Goal: Information Seeking & Learning: Learn about a topic

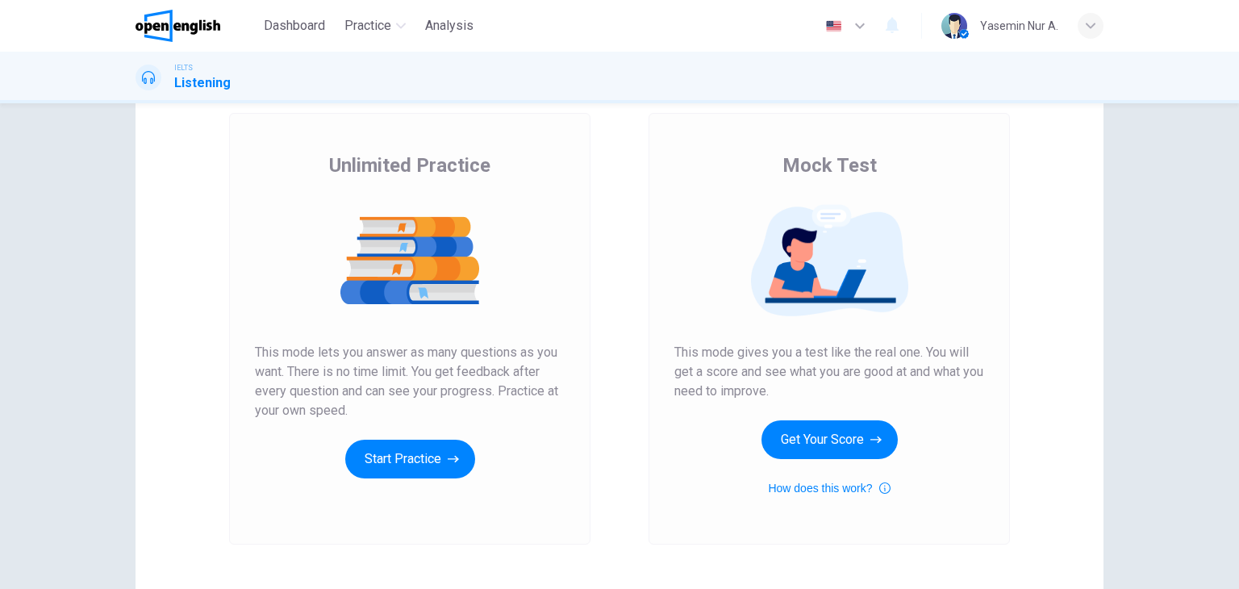
scroll to position [81, 0]
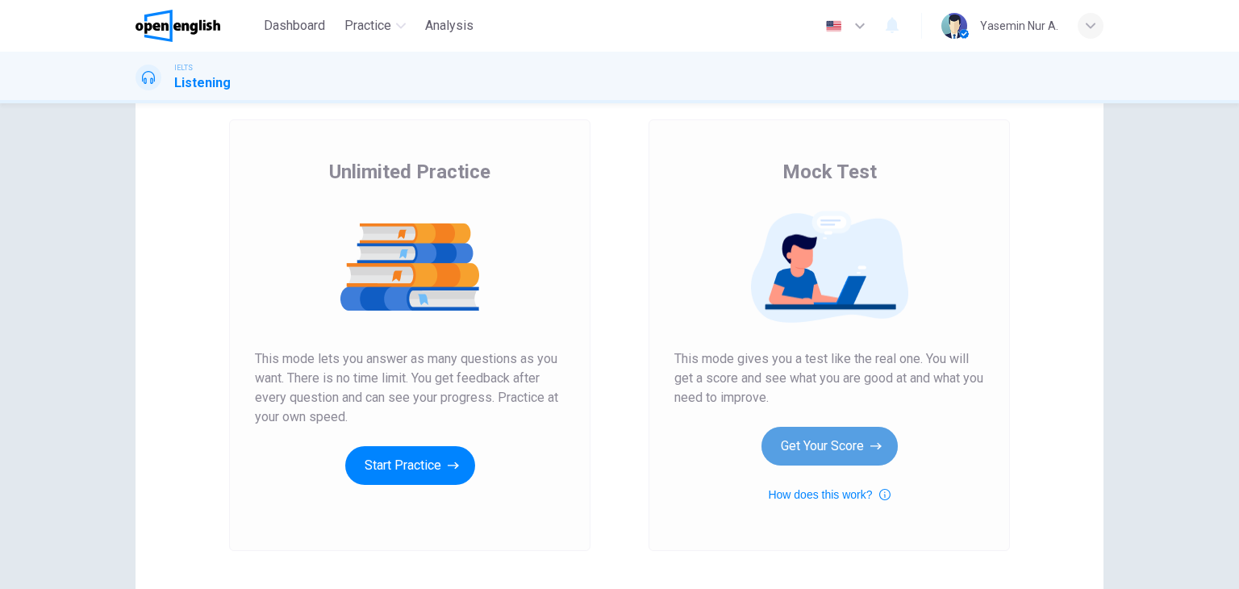
click at [833, 460] on button "Get Your Score" at bounding box center [830, 446] width 136 height 39
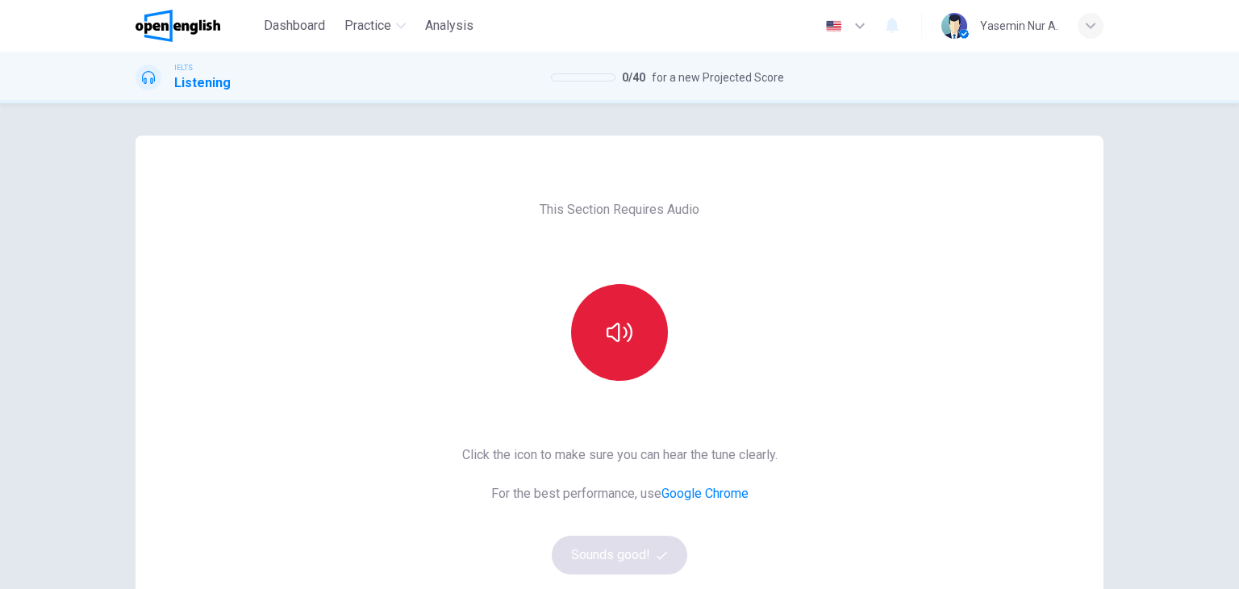
click at [616, 332] on icon "button" at bounding box center [620, 332] width 26 height 26
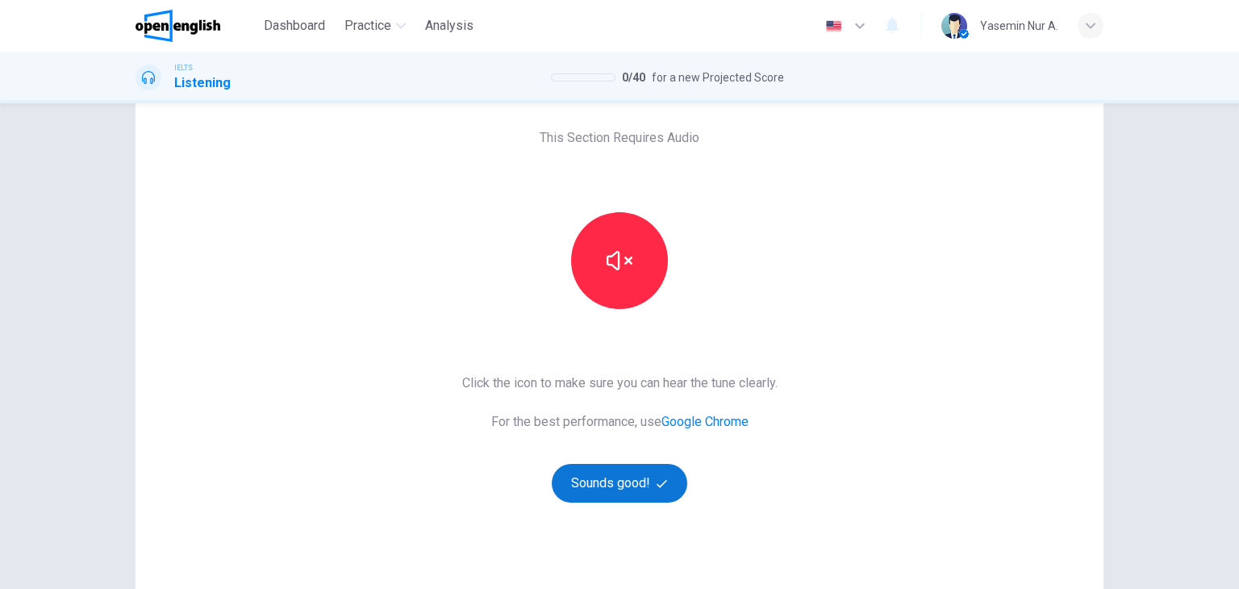
scroll to position [81, 0]
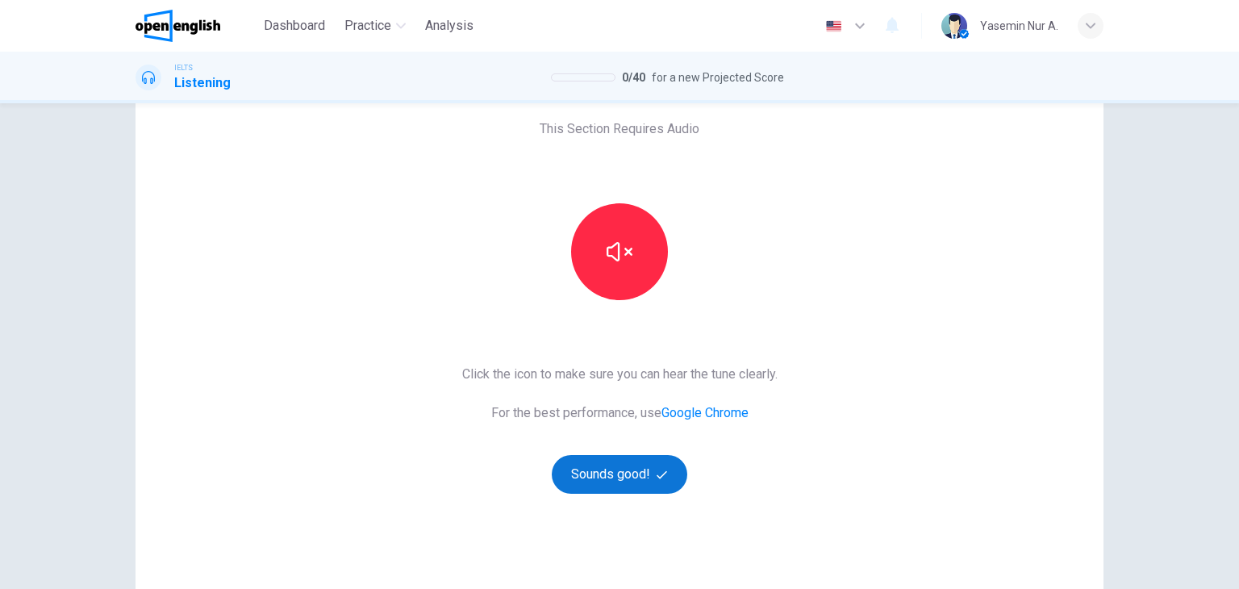
click at [643, 486] on button "Sounds good!" at bounding box center [620, 474] width 136 height 39
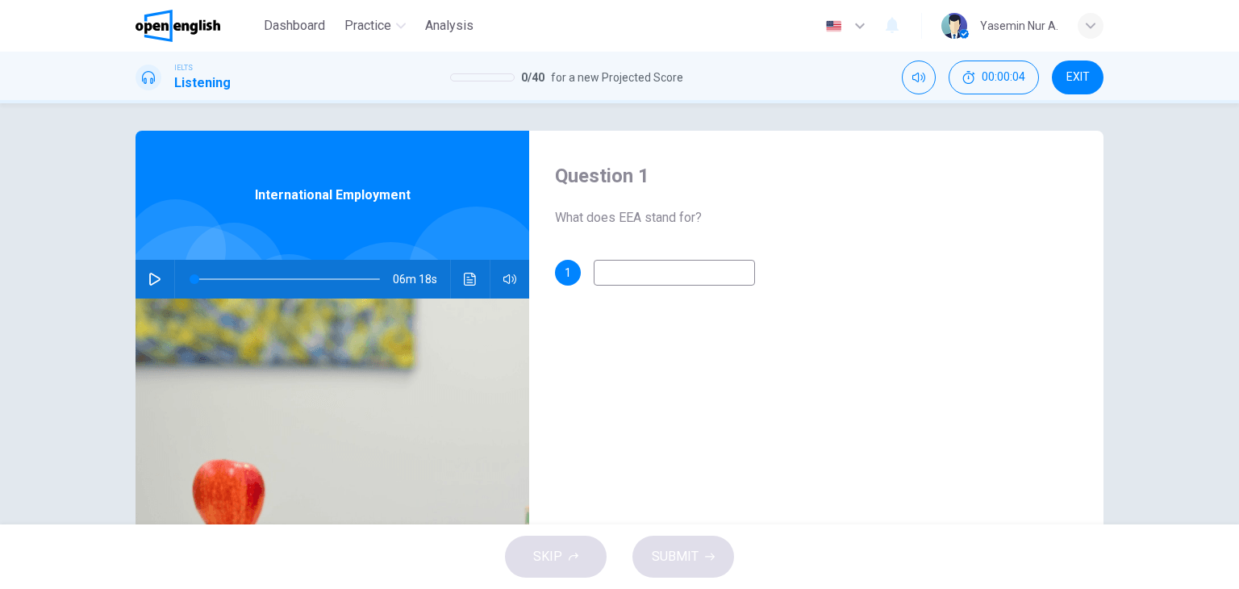
scroll to position [0, 0]
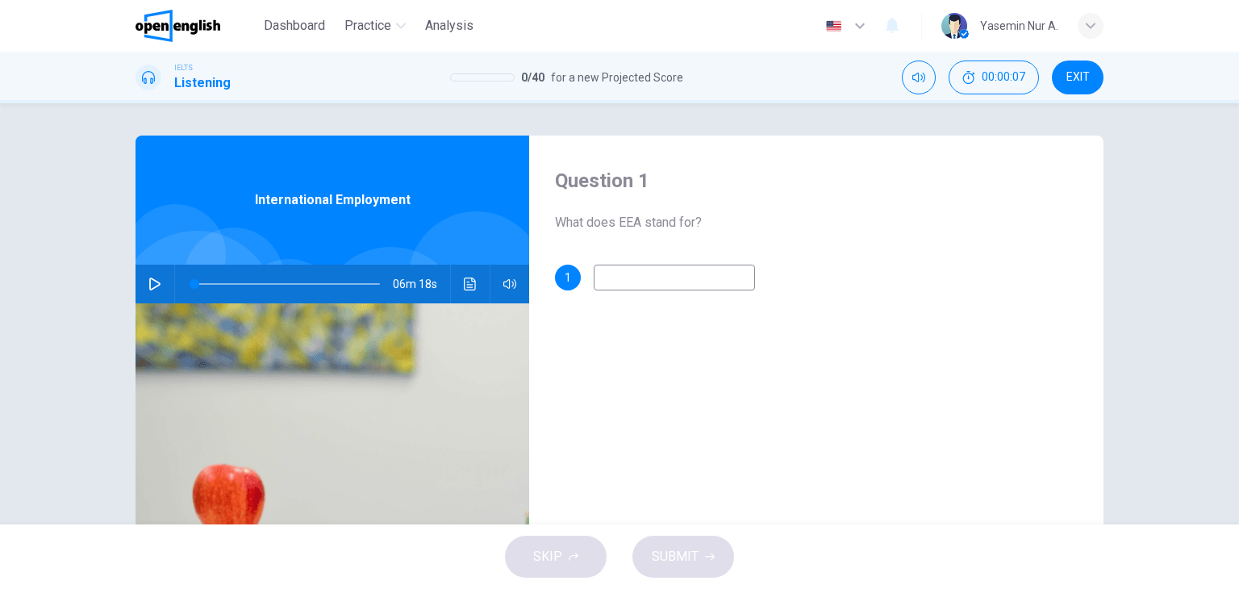
click at [148, 284] on icon "button" at bounding box center [154, 284] width 13 height 13
click at [772, 457] on div "Question 1 What does EEA stand for? 1" at bounding box center [816, 416] width 574 height 561
click at [649, 365] on div "Question 1 What does EEA stand for? 1" at bounding box center [816, 416] width 574 height 561
click at [687, 277] on input at bounding box center [674, 278] width 161 height 26
type input "*"
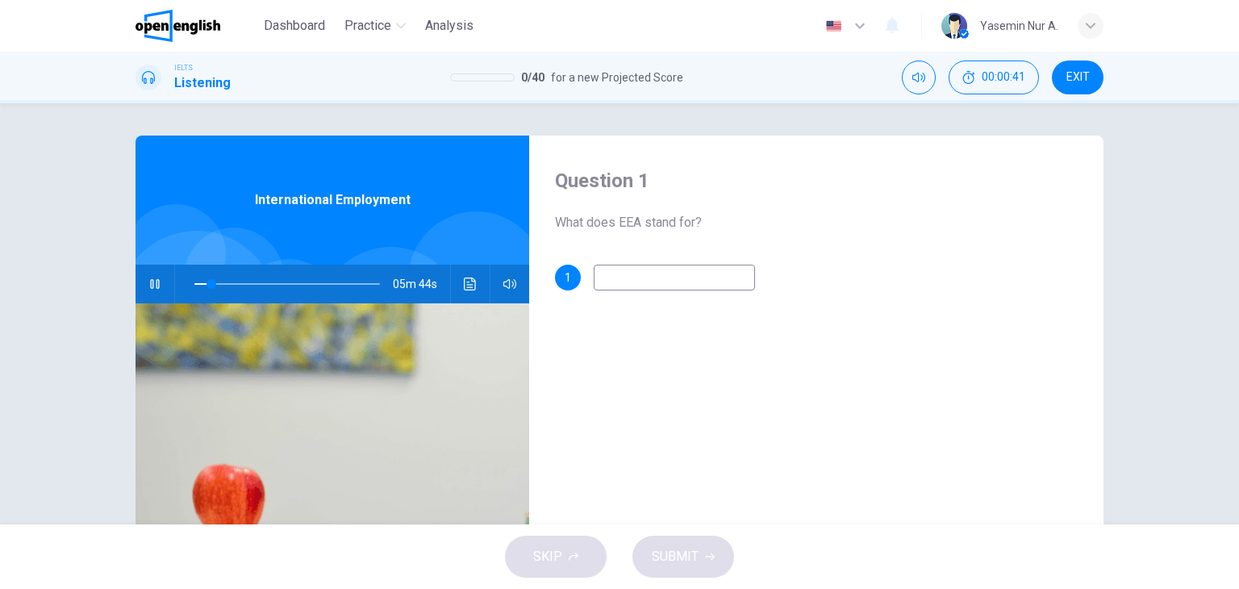
click at [1063, 64] on button "EXIT" at bounding box center [1078, 78] width 52 height 34
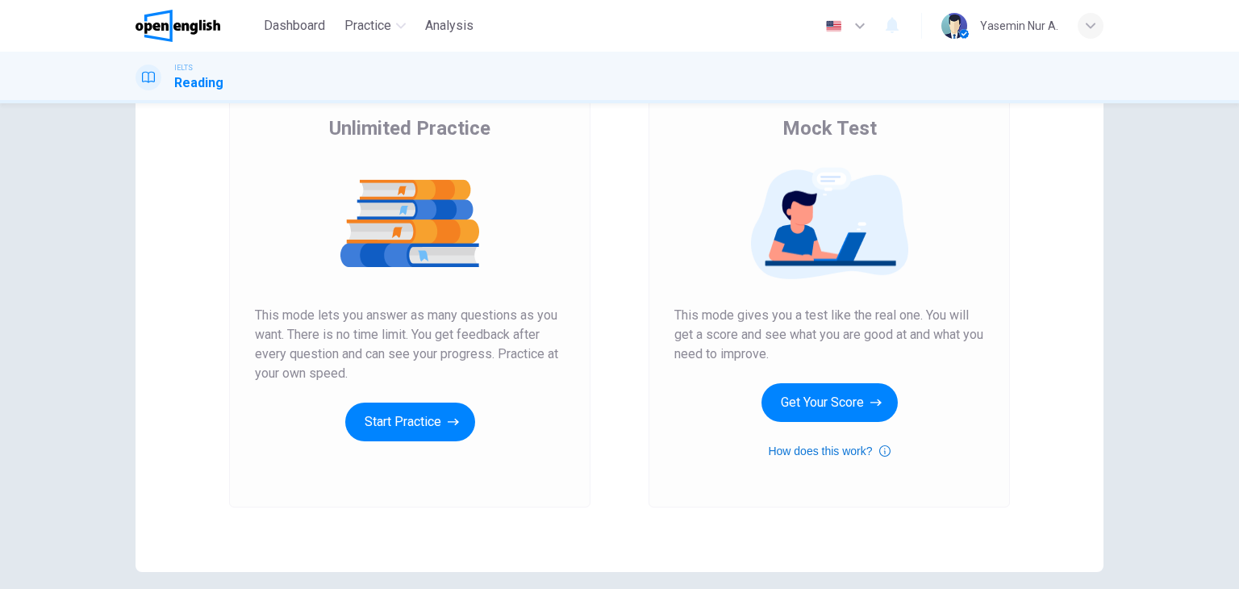
scroll to position [161, 0]
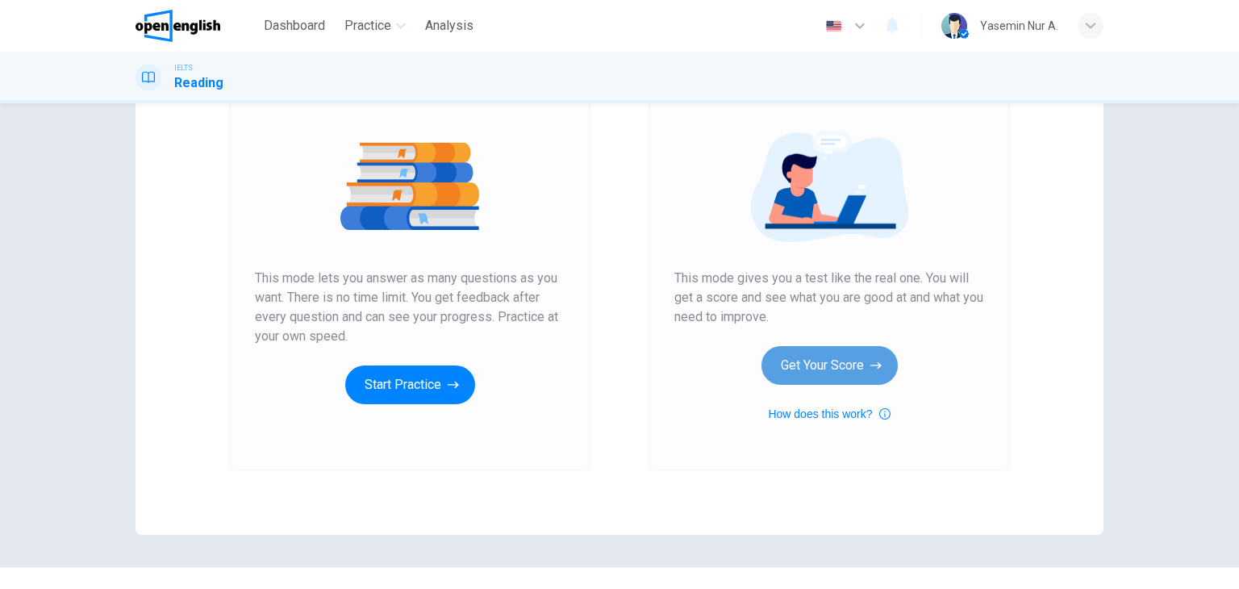
click at [851, 365] on button "Get Your Score" at bounding box center [830, 365] width 136 height 39
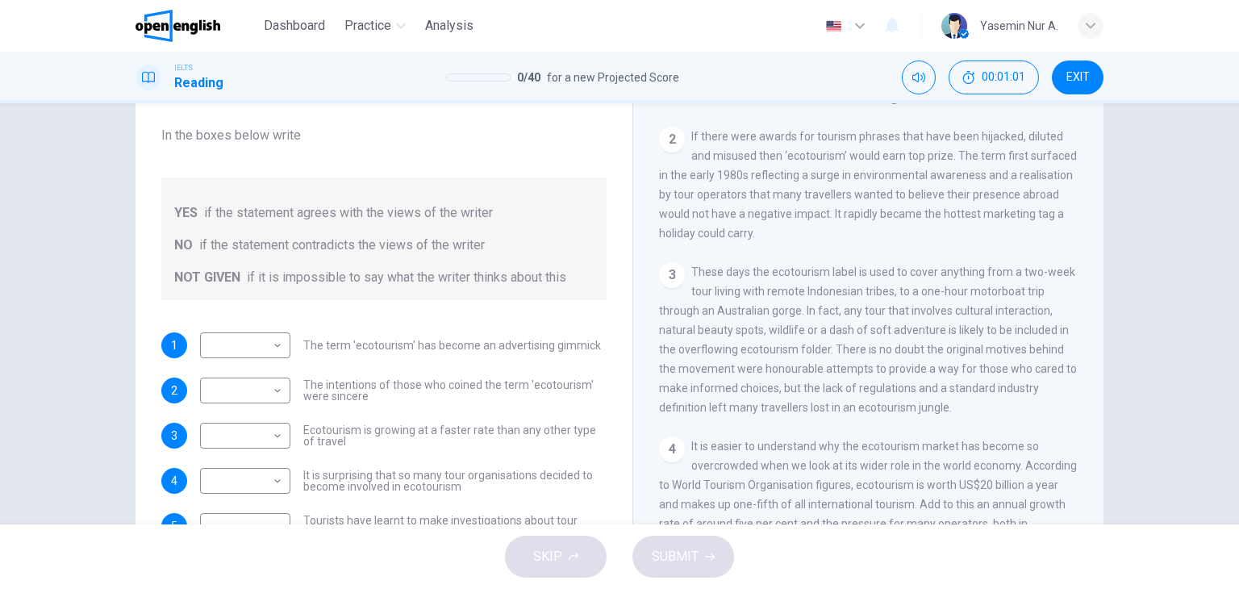
scroll to position [403, 0]
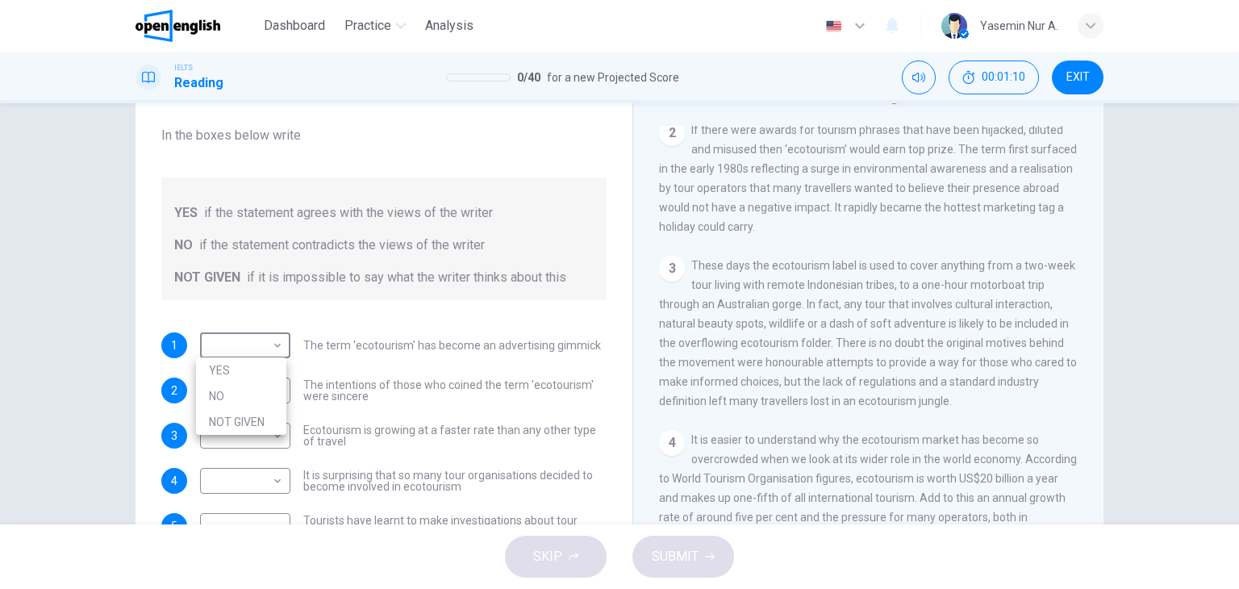
click at [240, 347] on body "This site uses cookies, as explained in our Privacy Policy . If you agree to th…" at bounding box center [619, 294] width 1239 height 589
click at [265, 374] on li "YES" at bounding box center [241, 370] width 90 height 26
type input "***"
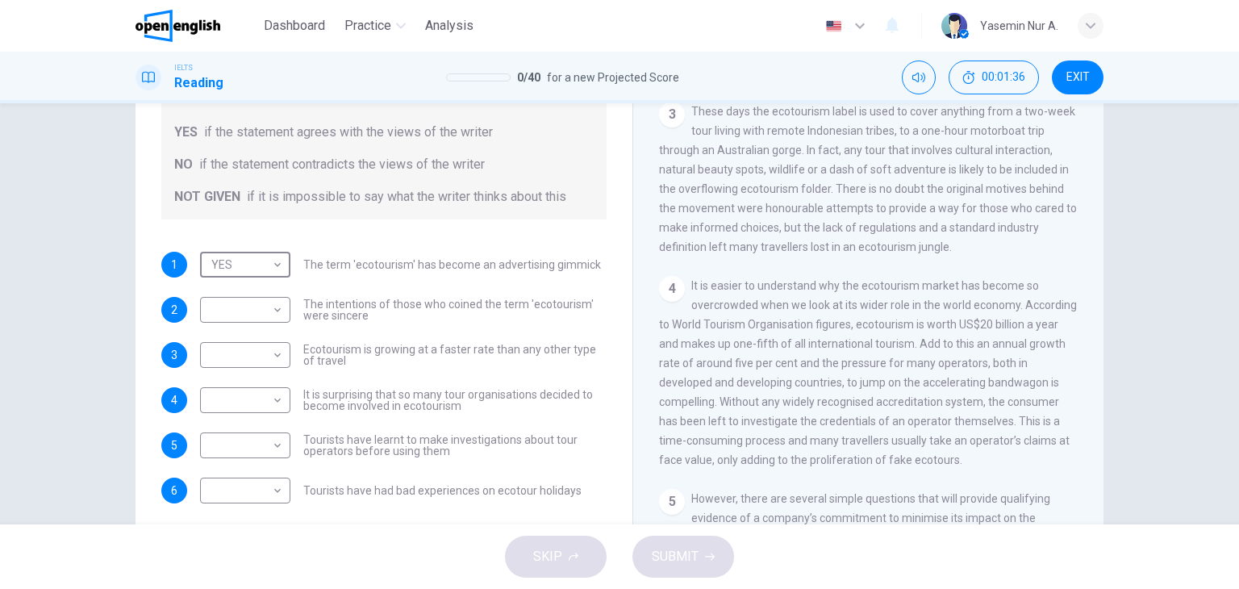
scroll to position [484, 0]
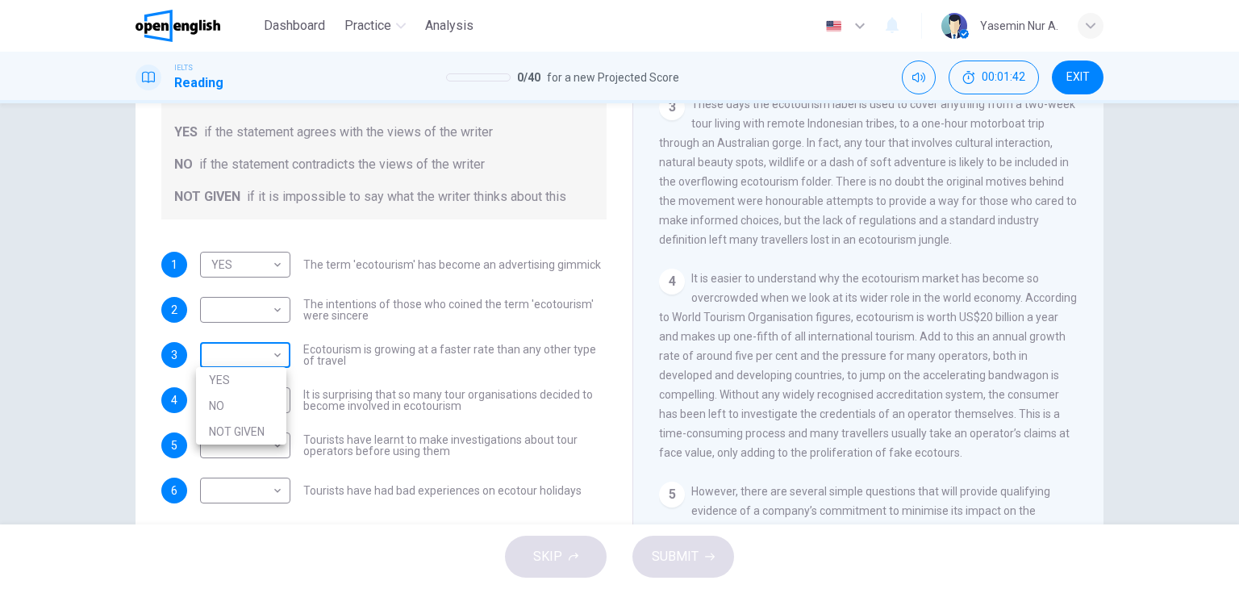
click at [267, 353] on body "This site uses cookies, as explained in our Privacy Policy . If you agree to th…" at bounding box center [619, 294] width 1239 height 589
click at [269, 374] on li "YES" at bounding box center [241, 380] width 90 height 26
type input "***"
click at [281, 259] on div "YES *** ​" at bounding box center [245, 265] width 90 height 26
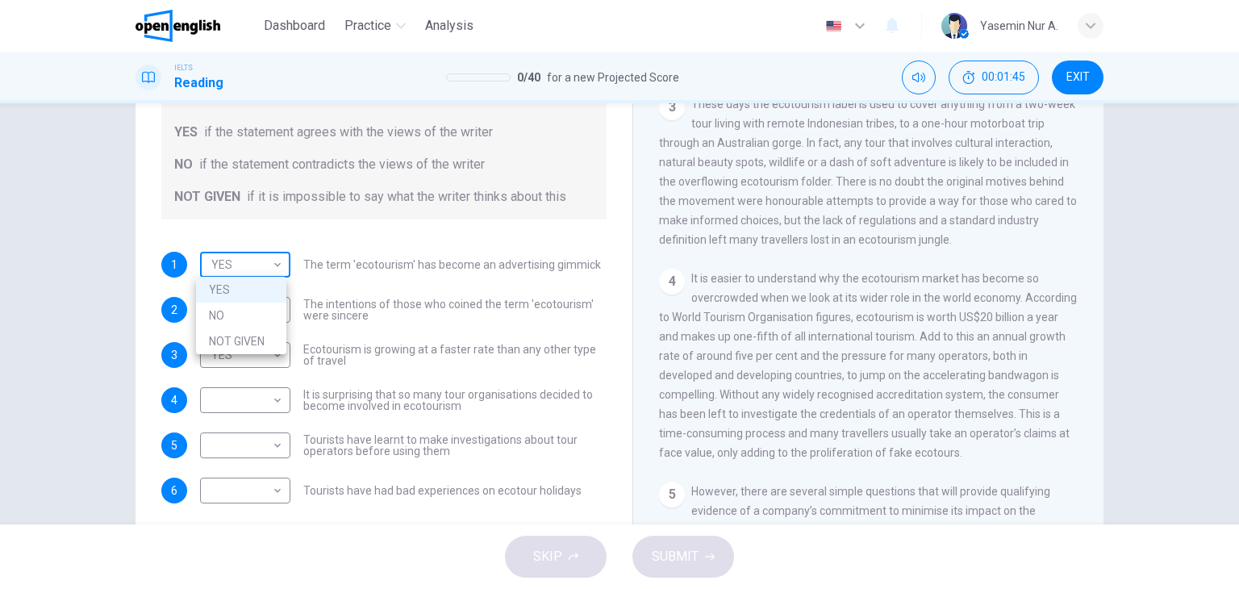
click at [269, 250] on body "This site uses cookies, as explained in our Privacy Policy . If you agree to th…" at bounding box center [619, 294] width 1239 height 589
click at [255, 343] on li "NOT GIVEN" at bounding box center [241, 341] width 90 height 26
type input "*********"
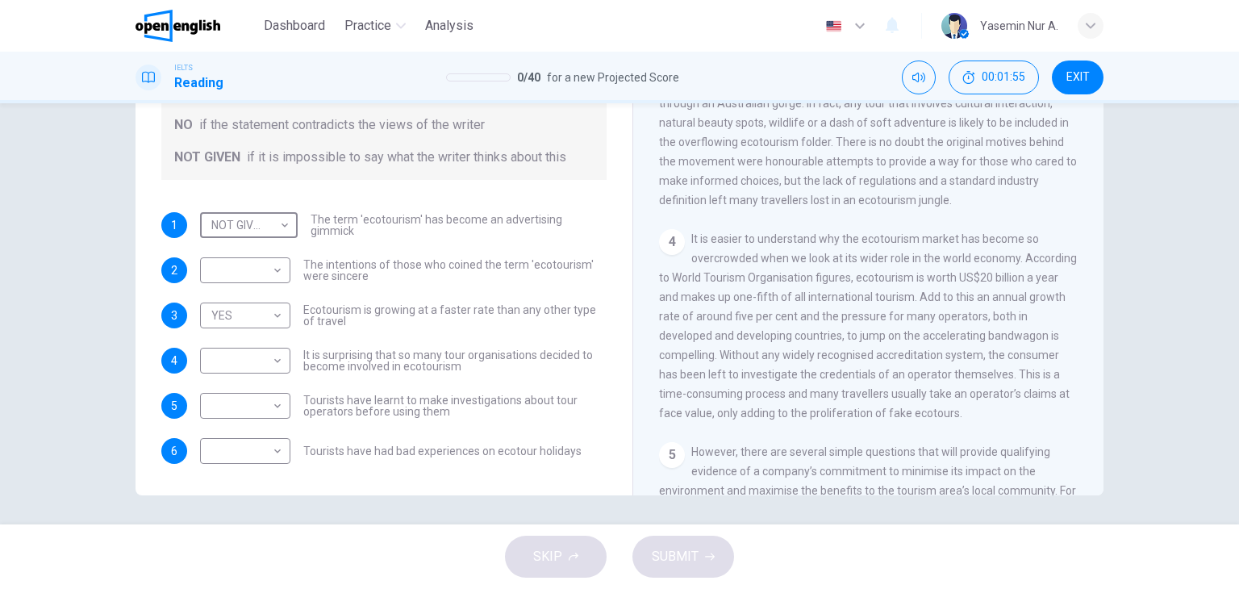
scroll to position [204, 0]
click at [278, 361] on body "This site uses cookies, as explained in our Privacy Policy . If you agree to th…" at bounding box center [619, 294] width 1239 height 589
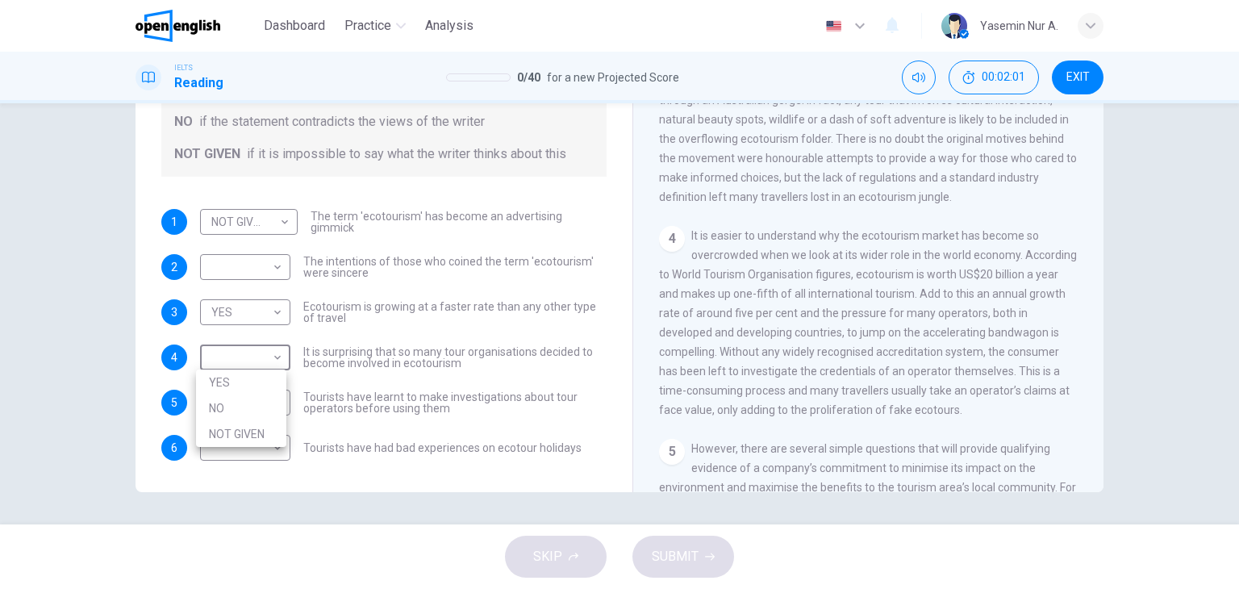
click at [266, 382] on li "YES" at bounding box center [241, 382] width 90 height 26
type input "***"
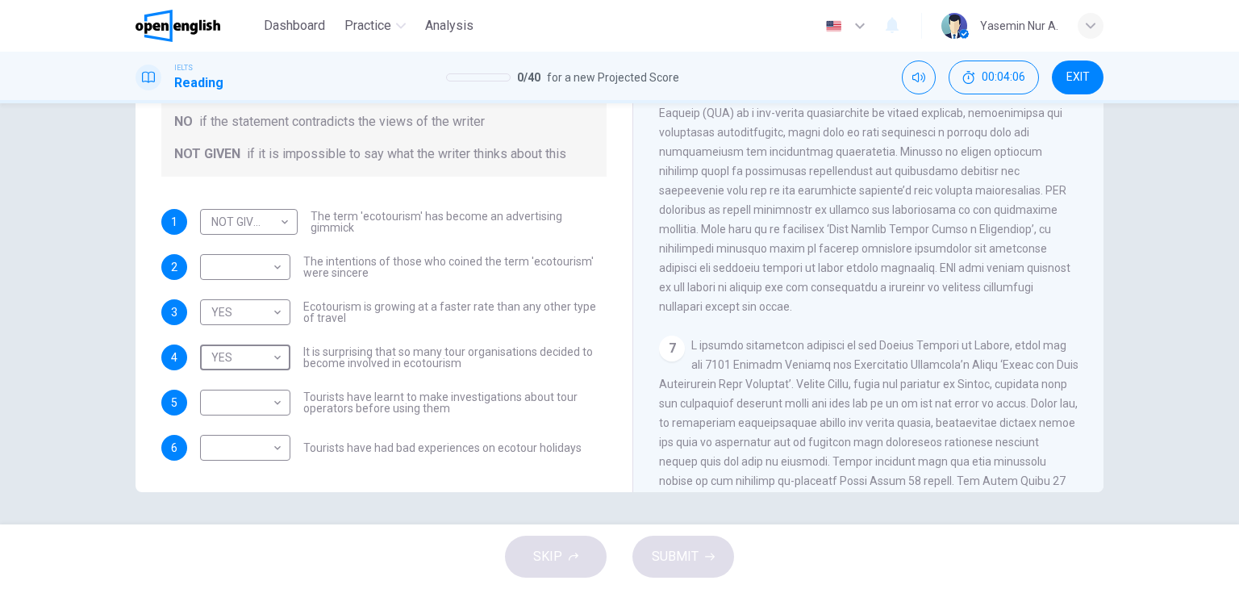
scroll to position [1080, 0]
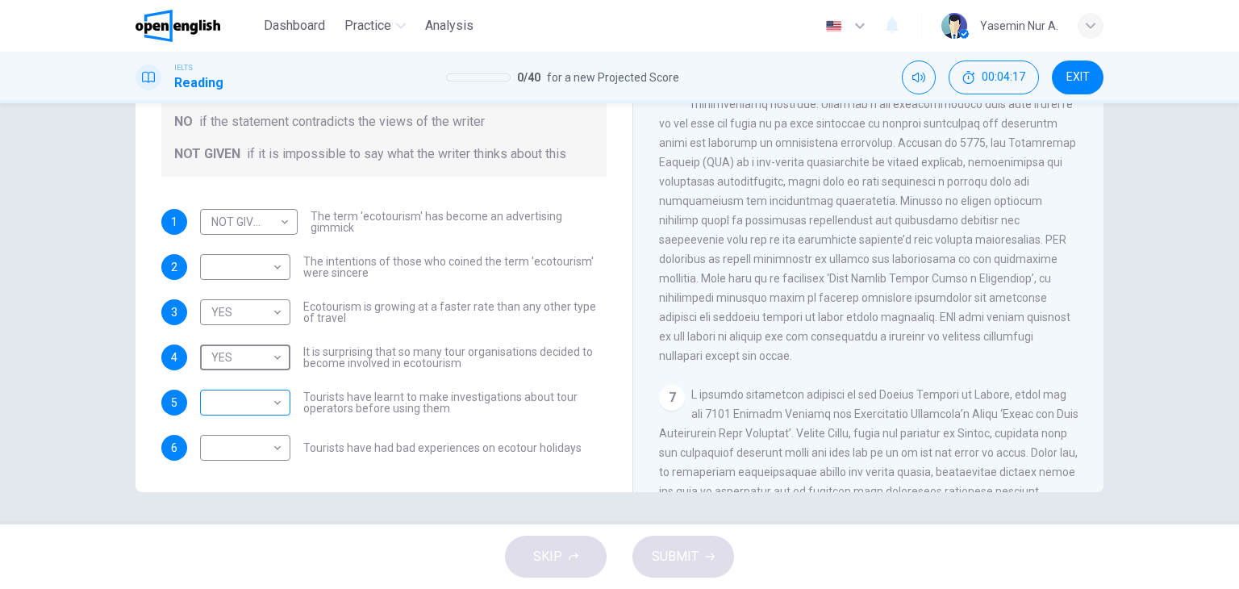
click at [223, 400] on body "This site uses cookies, as explained in our Privacy Policy . If you agree to th…" at bounding box center [619, 294] width 1239 height 589
click at [244, 427] on li "YES" at bounding box center [241, 428] width 90 height 26
type input "***"
click at [255, 442] on body "This site uses cookies, as explained in our Privacy Policy . If you agree to th…" at bounding box center [619, 294] width 1239 height 589
click at [265, 505] on li "NO" at bounding box center [241, 499] width 90 height 26
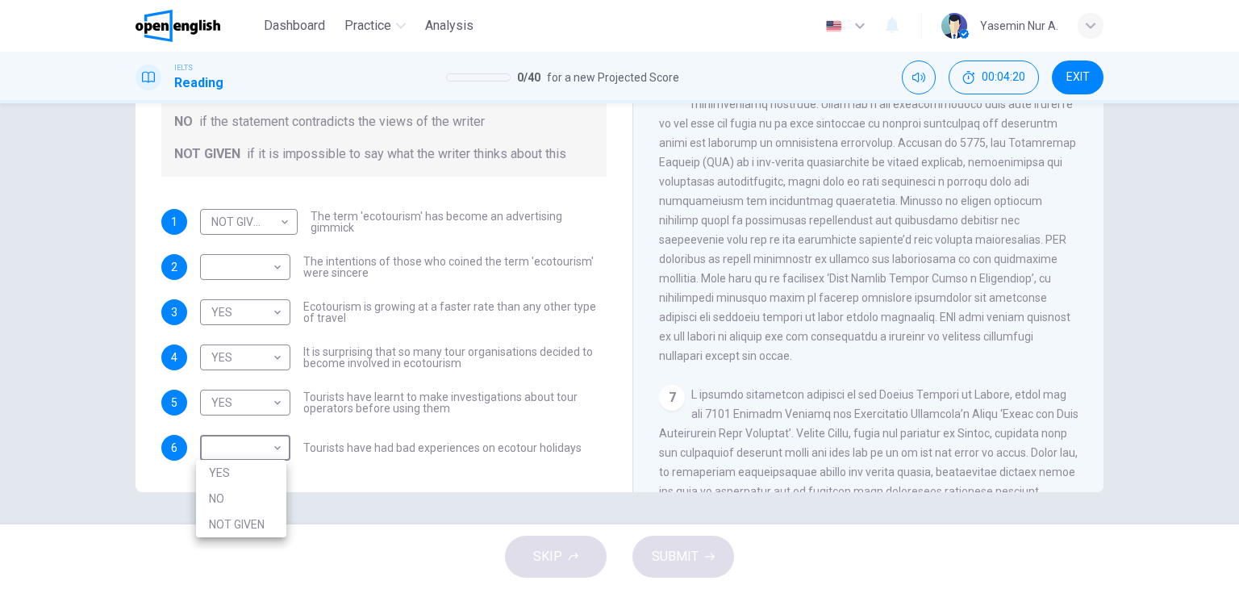
type input "**"
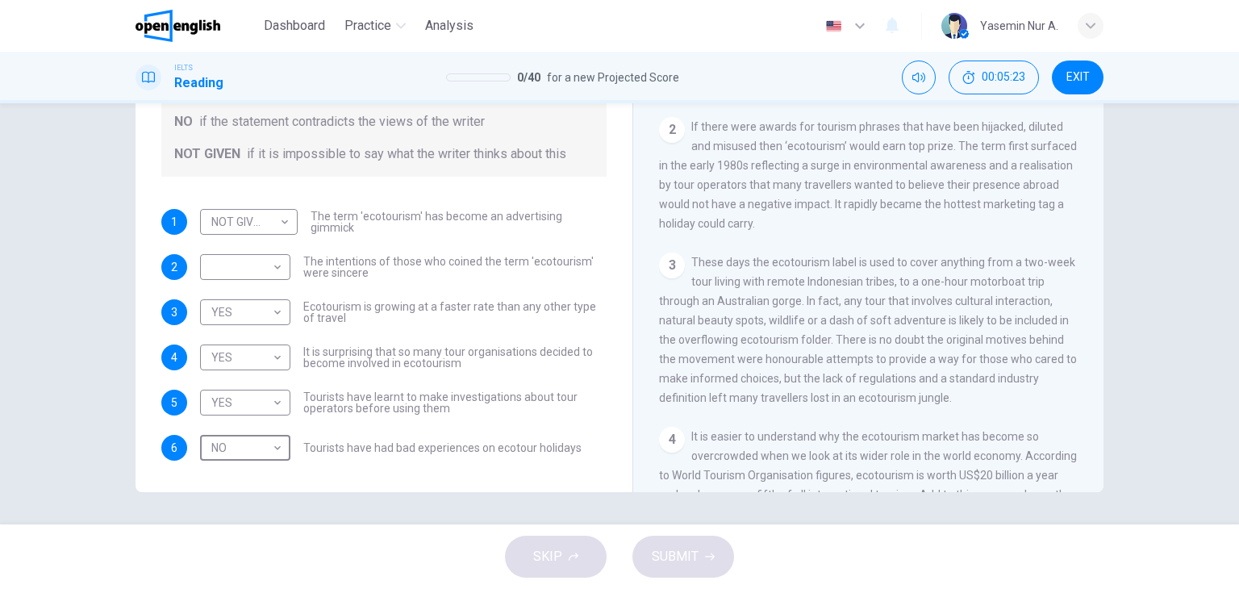
scroll to position [193, 0]
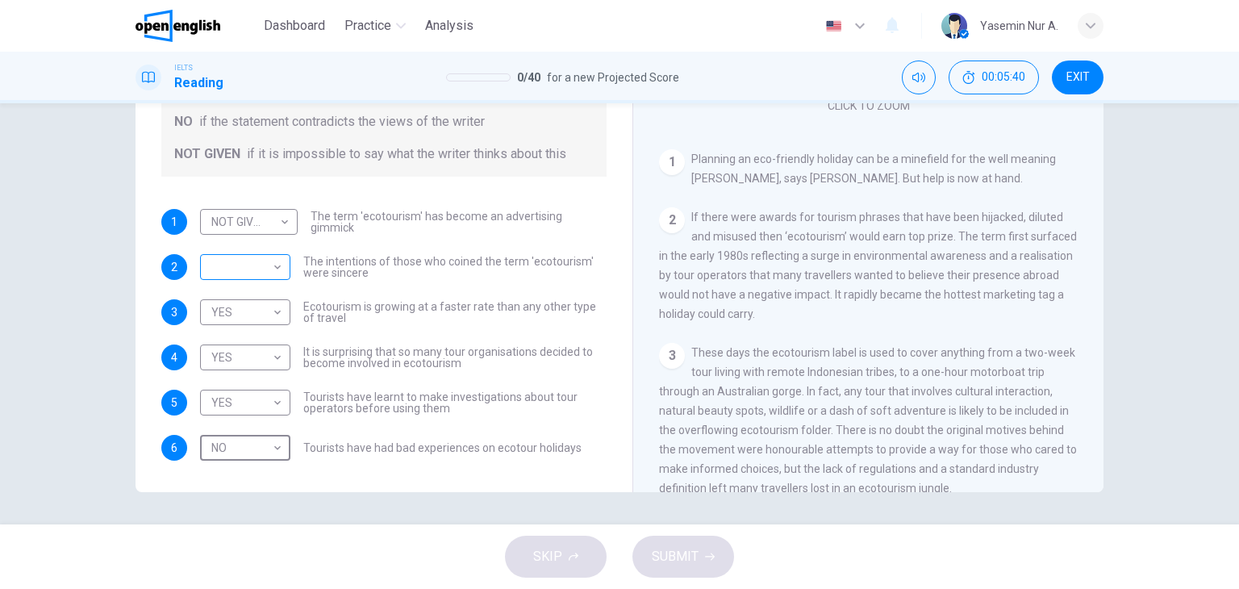
click at [257, 255] on body "This site uses cookies, as explained in our Privacy Policy . If you agree to th…" at bounding box center [619, 294] width 1239 height 589
click at [261, 336] on li "NOT GIVEN" at bounding box center [241, 344] width 90 height 26
type input "*********"
click at [713, 561] on button "SUBMIT" at bounding box center [683, 557] width 102 height 42
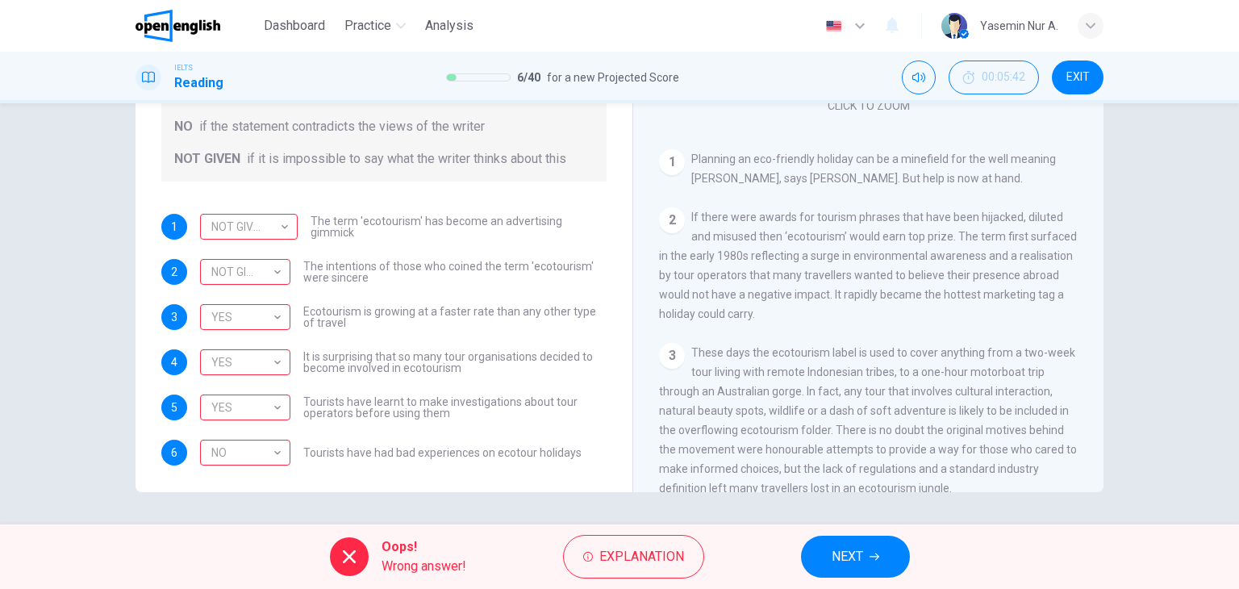
scroll to position [65, 0]
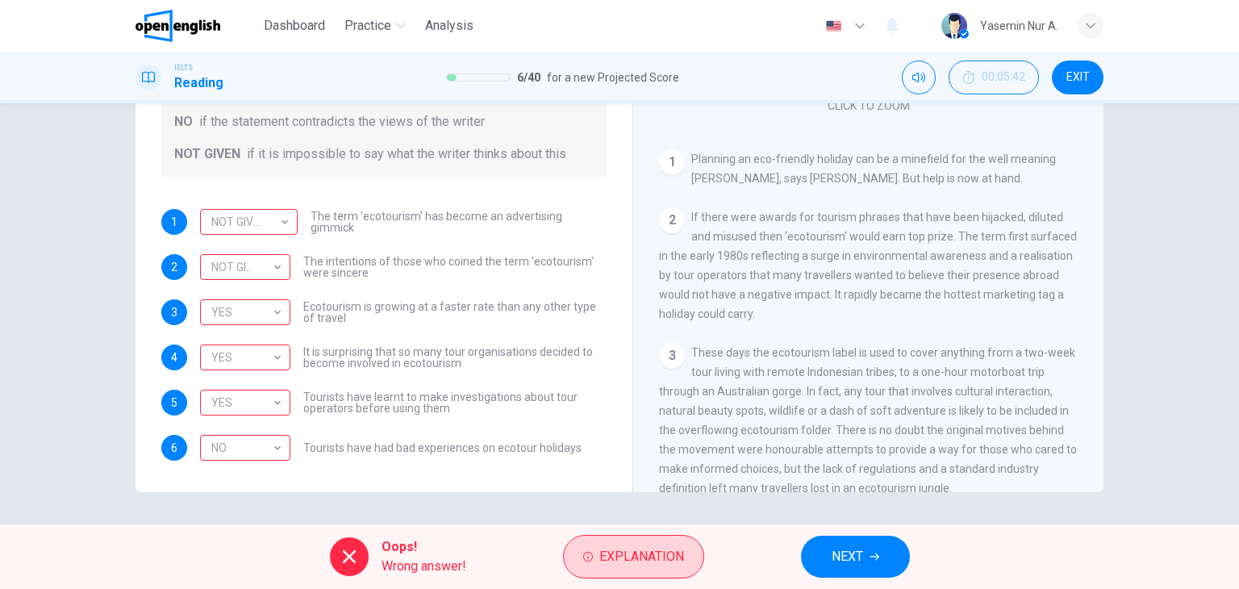
click at [613, 558] on span "Explanation" at bounding box center [641, 556] width 85 height 23
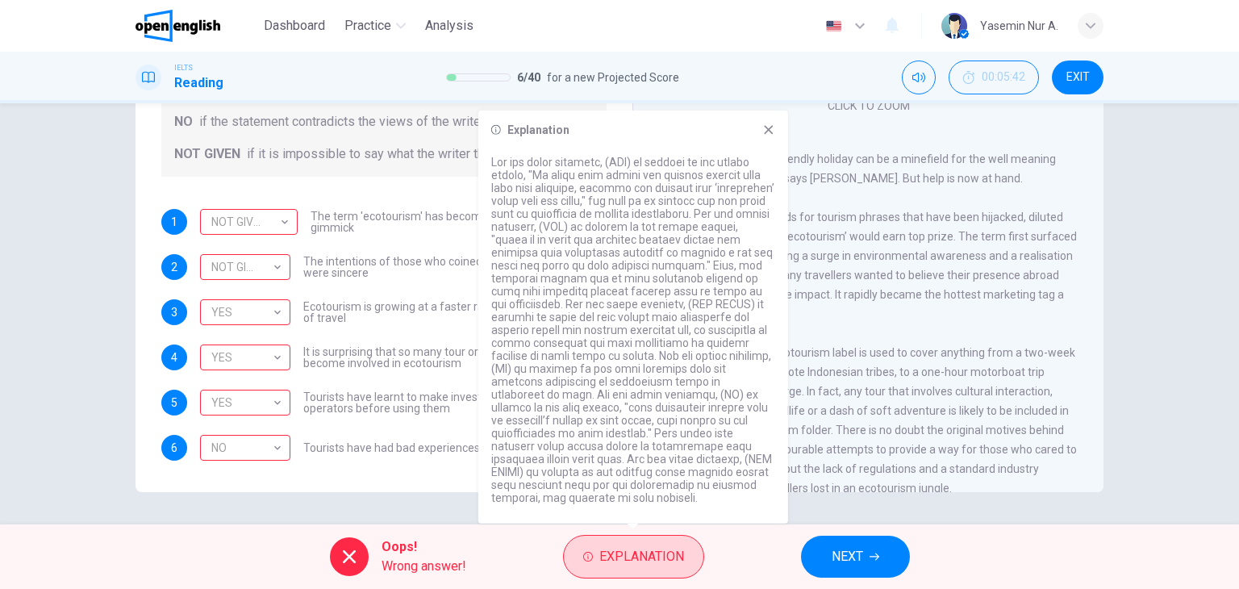
click at [613, 558] on span "Explanation" at bounding box center [641, 556] width 85 height 23
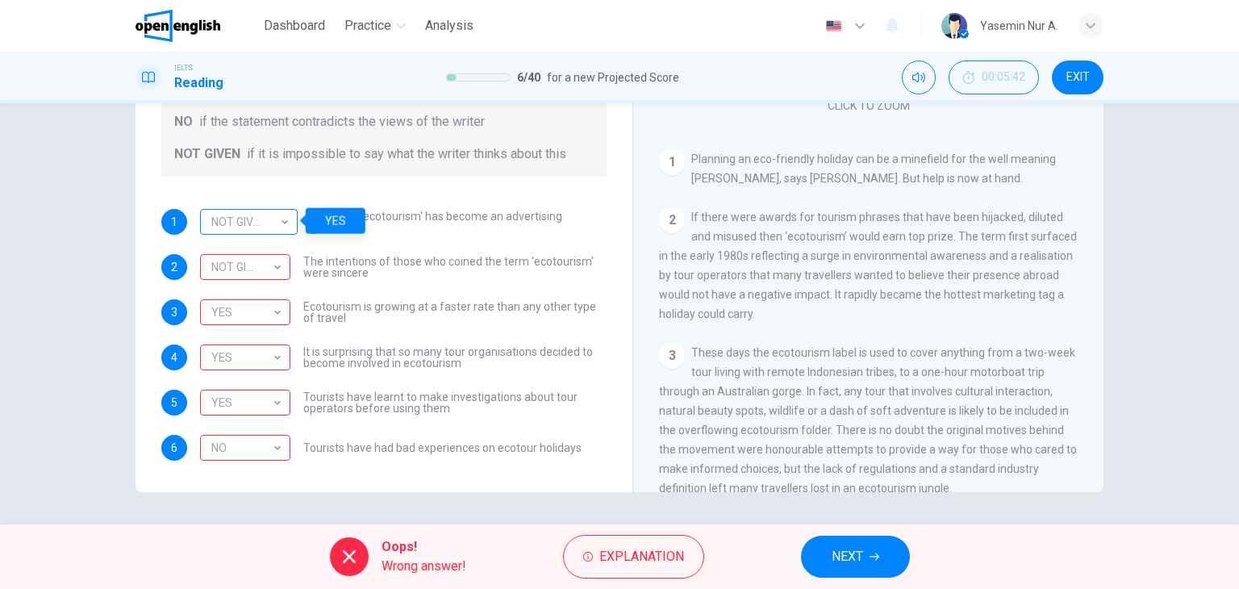
click at [257, 217] on div "NOT GIVEN" at bounding box center [246, 222] width 92 height 46
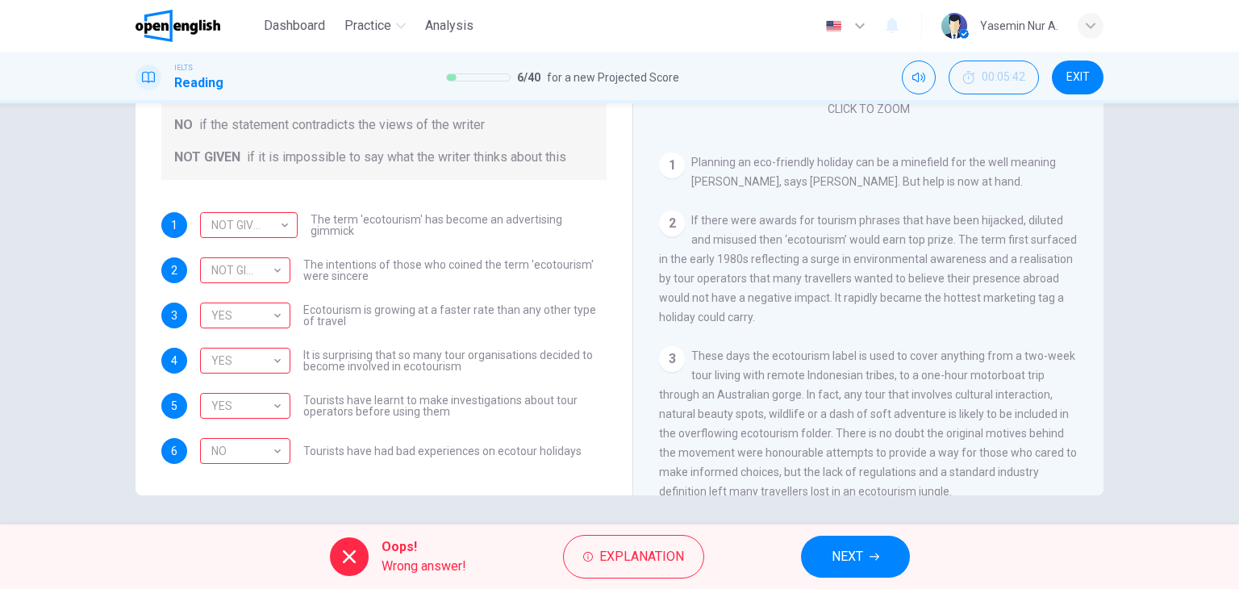
scroll to position [204, 0]
click at [348, 553] on icon at bounding box center [349, 556] width 19 height 19
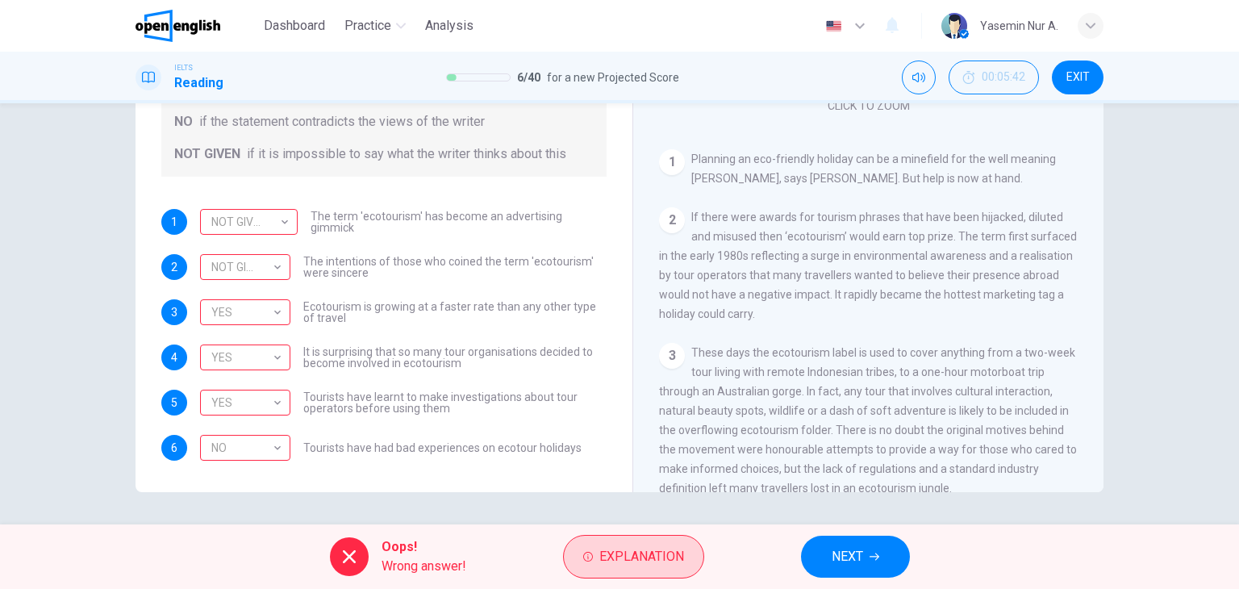
click at [643, 565] on span "Explanation" at bounding box center [641, 556] width 85 height 23
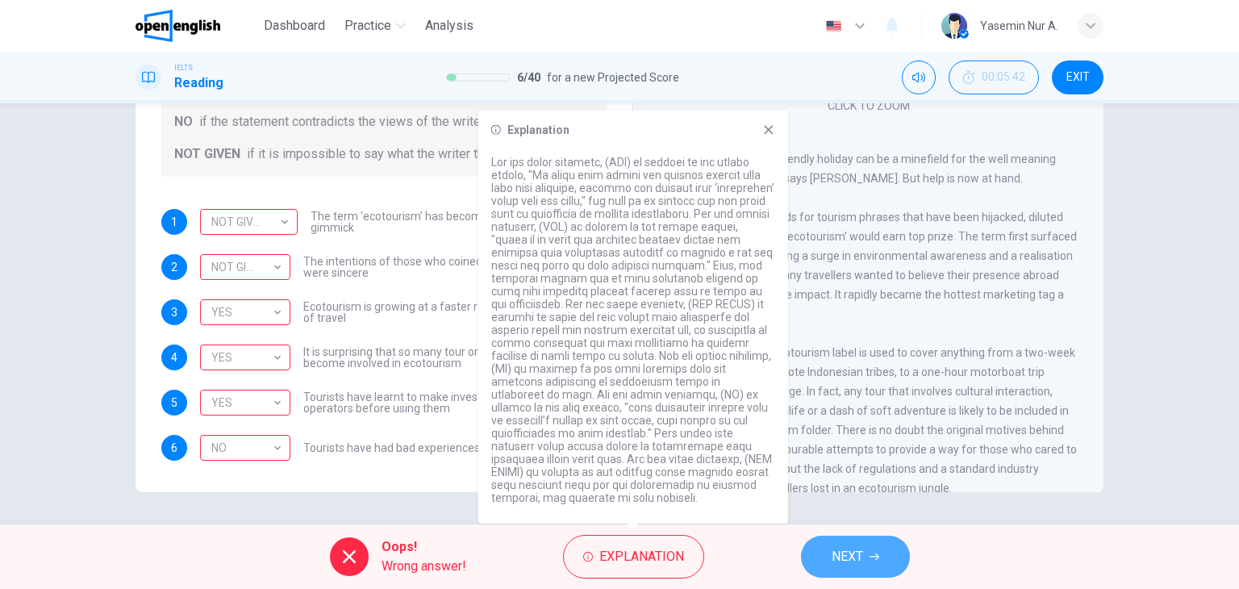
click at [869, 559] on button "NEXT" at bounding box center [855, 557] width 109 height 42
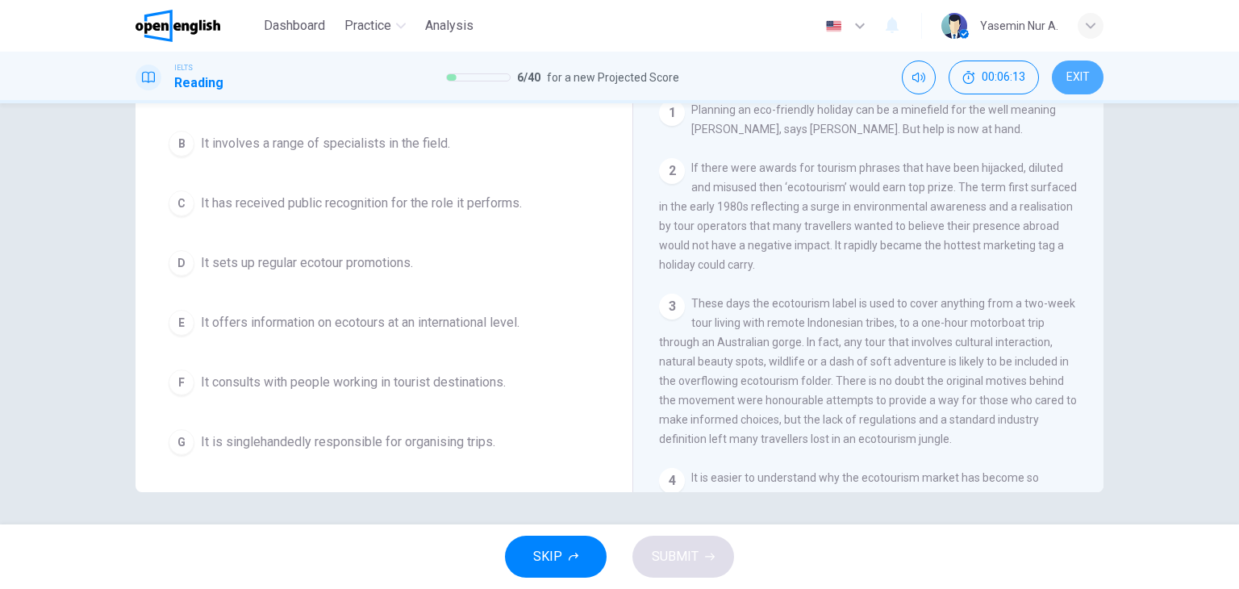
click at [1070, 73] on span "EXIT" at bounding box center [1077, 77] width 23 height 13
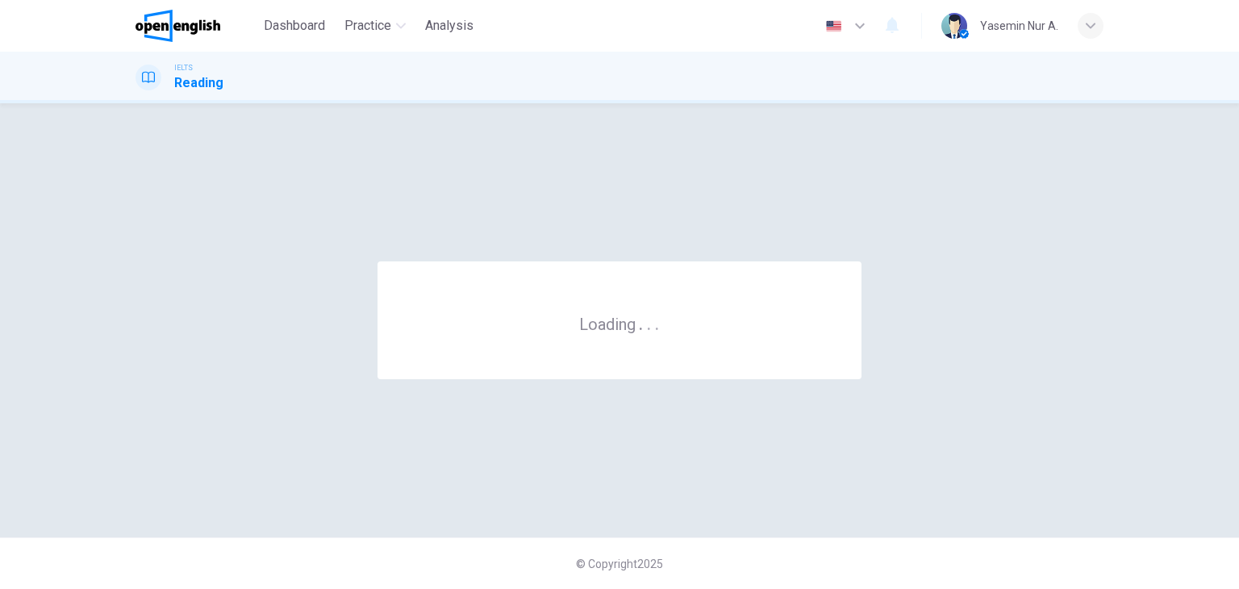
scroll to position [0, 0]
